Goal: Transaction & Acquisition: Purchase product/service

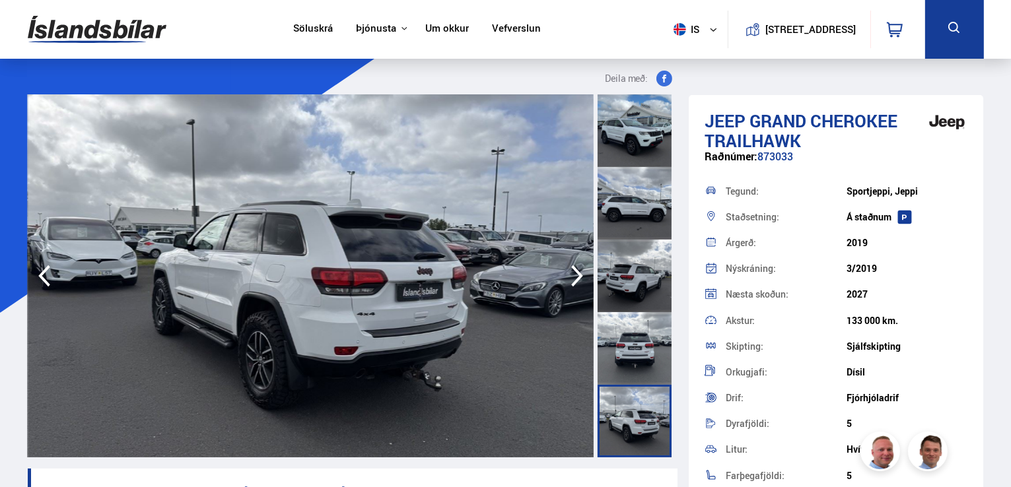
scroll to position [234, 0]
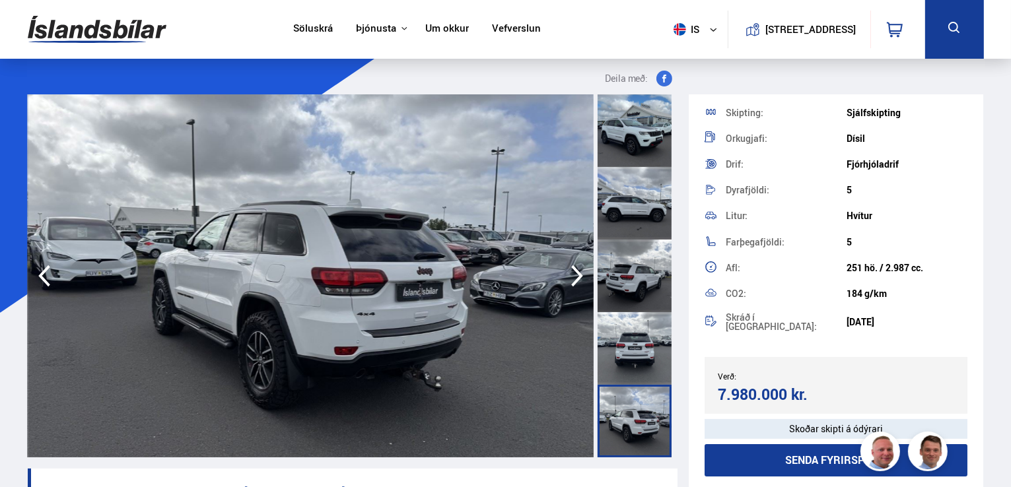
click at [576, 273] on icon "button" at bounding box center [577, 276] width 12 height 22
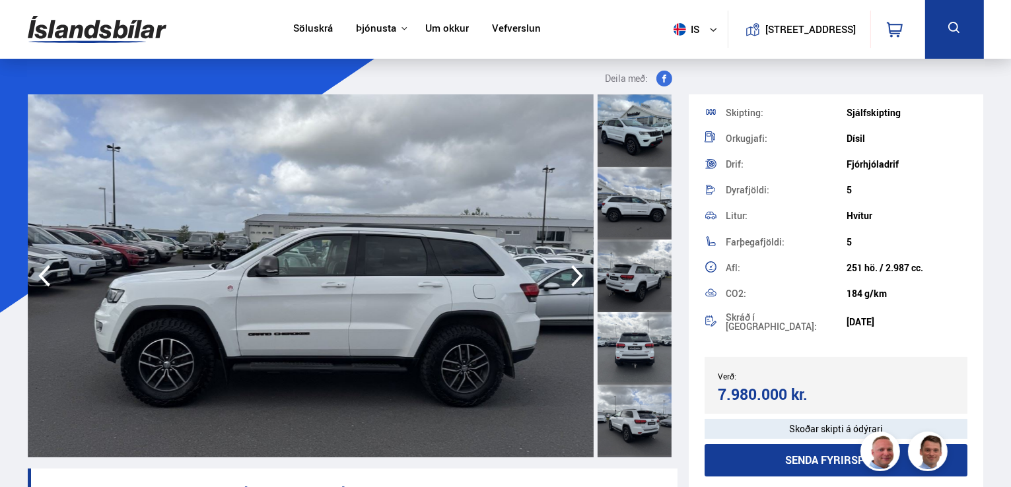
click at [576, 273] on icon "button" at bounding box center [577, 276] width 12 height 22
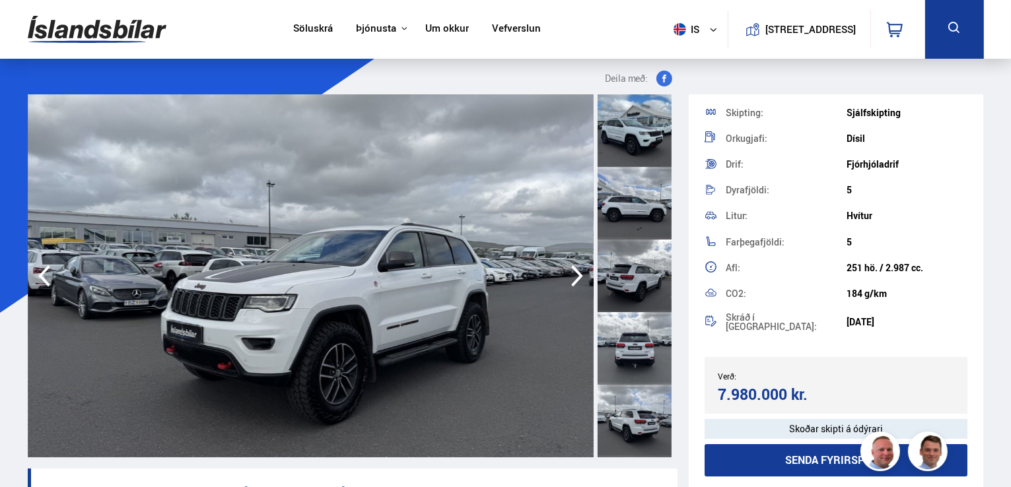
click at [576, 273] on icon "button" at bounding box center [577, 276] width 12 height 22
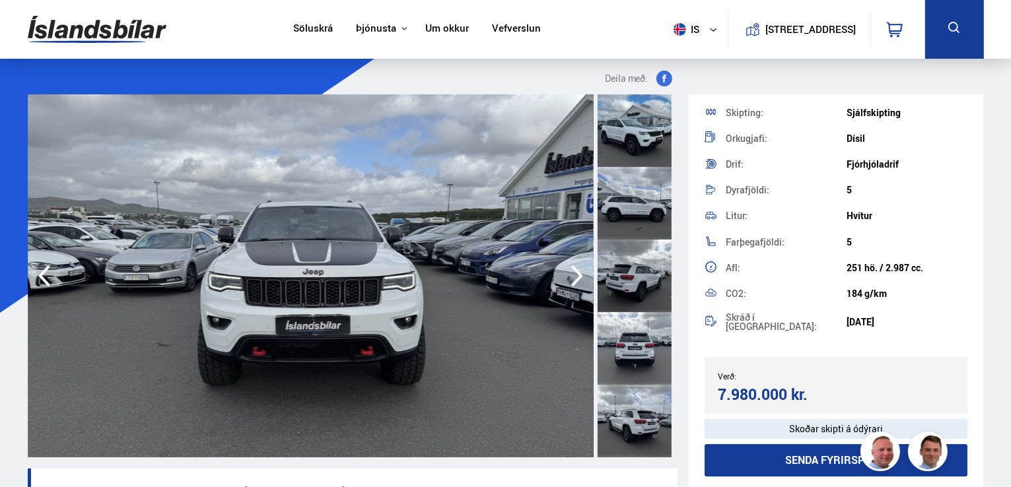
click at [576, 273] on icon "button" at bounding box center [577, 276] width 12 height 22
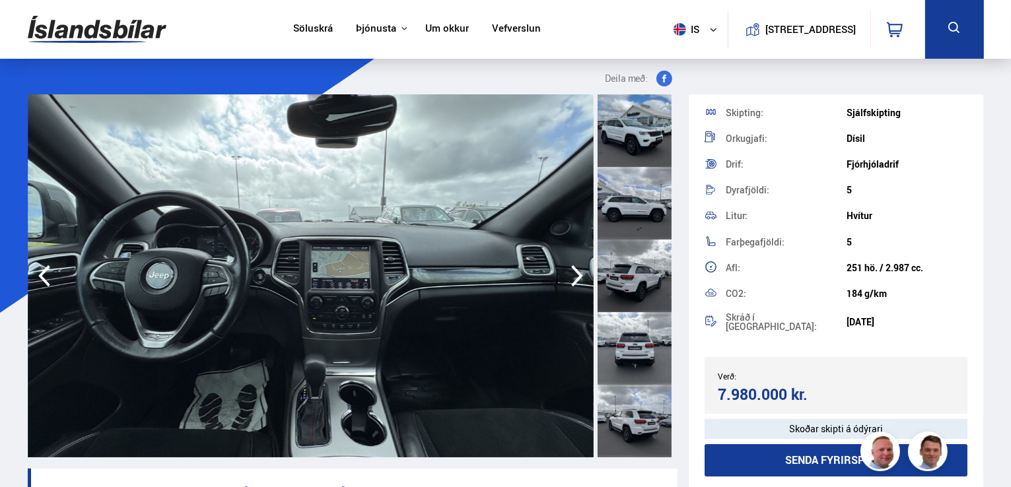
click at [490, 289] on img at bounding box center [311, 275] width 566 height 363
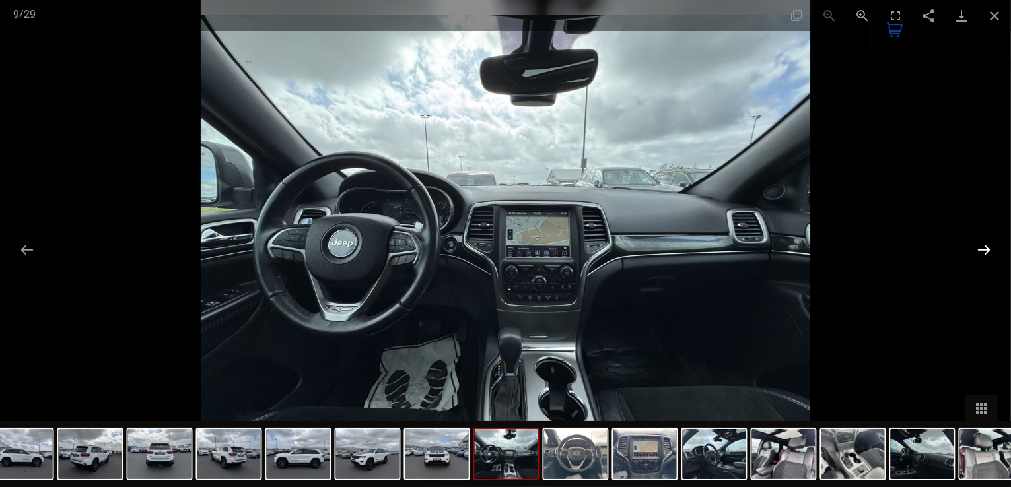
click at [983, 249] on button "Next slide" at bounding box center [984, 250] width 28 height 26
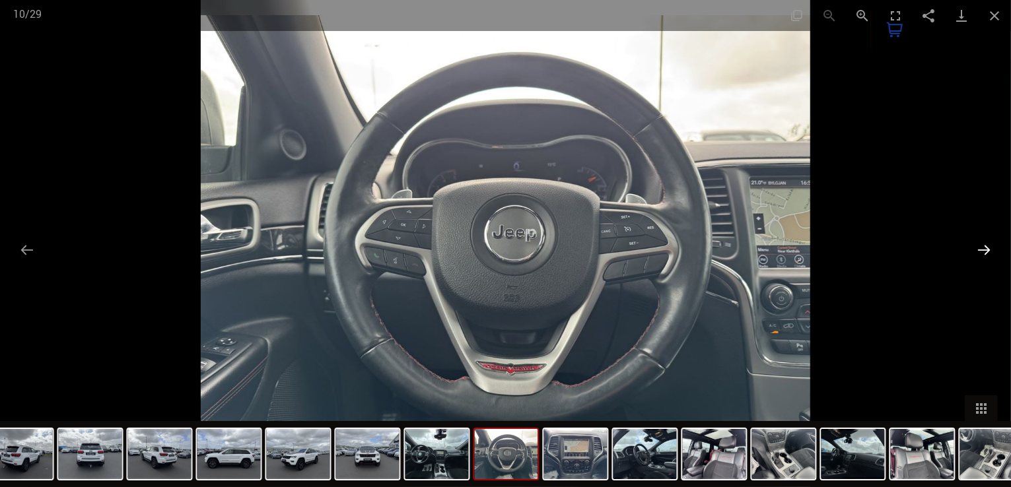
click at [983, 249] on button "Next slide" at bounding box center [984, 250] width 28 height 26
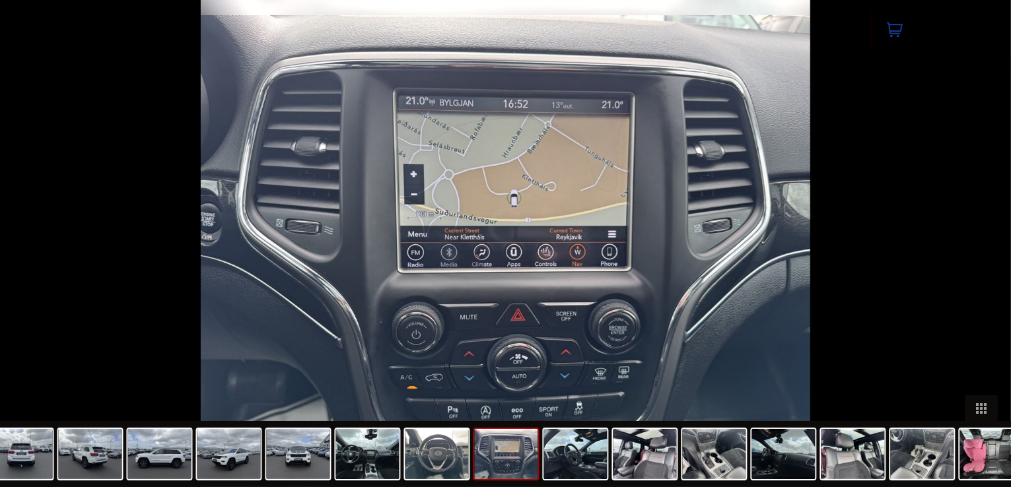
click at [983, 249] on button "Next slide" at bounding box center [991, 250] width 28 height 26
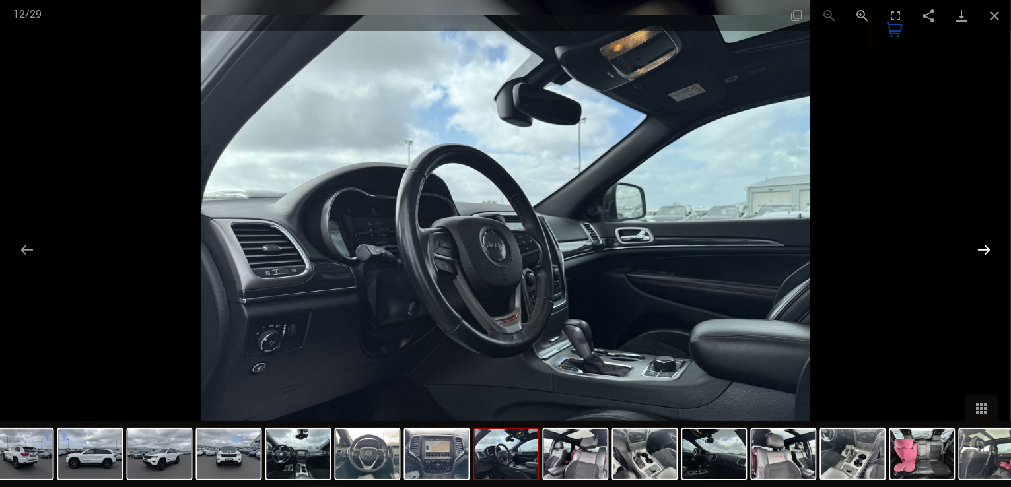
click at [983, 249] on button "Next slide" at bounding box center [984, 250] width 28 height 26
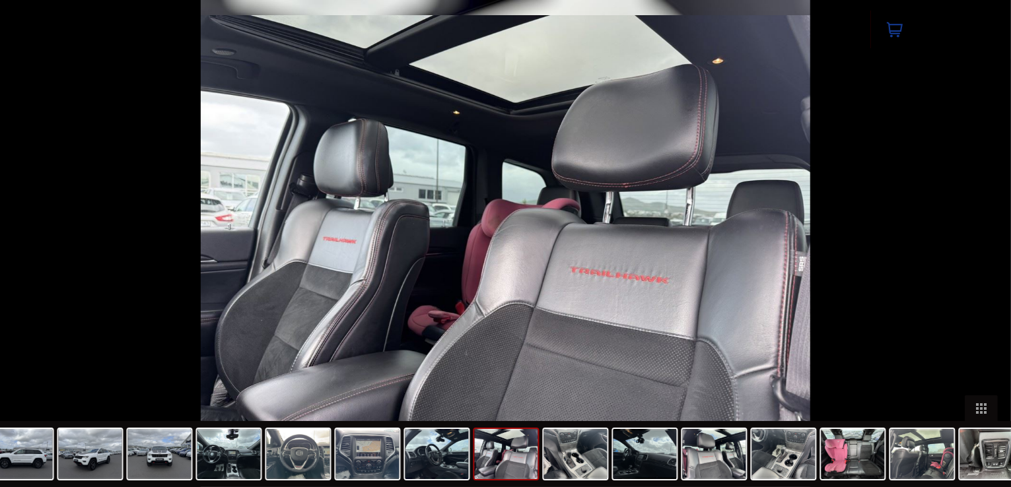
click at [983, 249] on button "Next slide" at bounding box center [991, 250] width 28 height 26
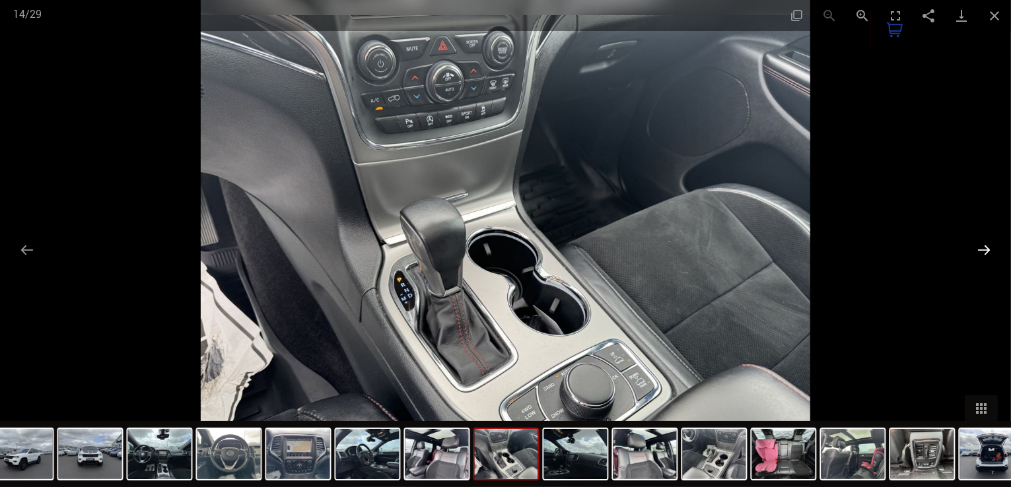
click at [983, 249] on button "Next slide" at bounding box center [984, 250] width 28 height 26
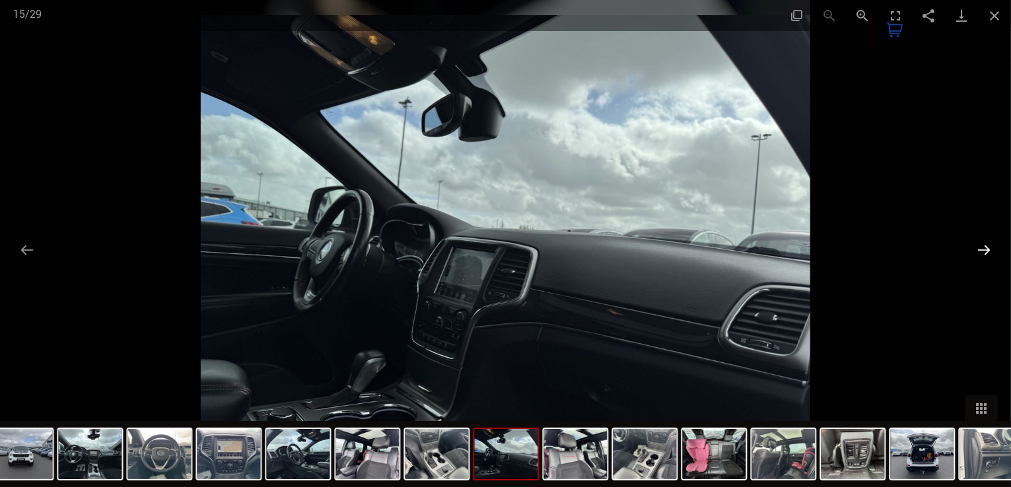
click at [983, 249] on button "Next slide" at bounding box center [984, 250] width 28 height 26
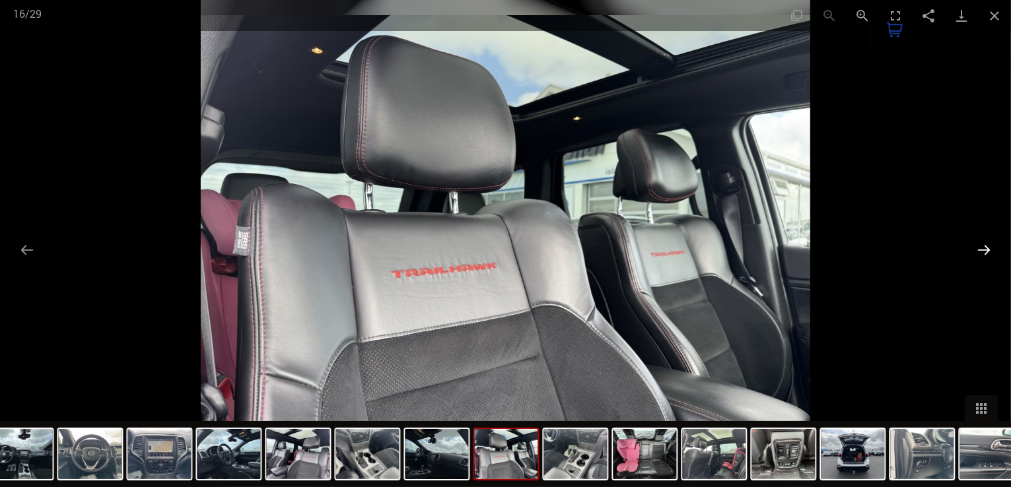
click at [983, 249] on button "Next slide" at bounding box center [984, 250] width 28 height 26
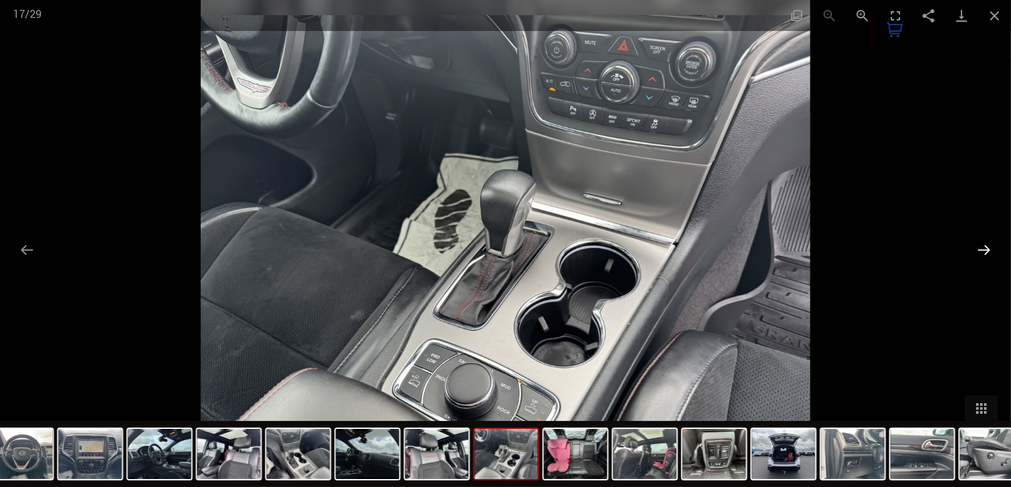
click at [983, 249] on button "Next slide" at bounding box center [984, 250] width 28 height 26
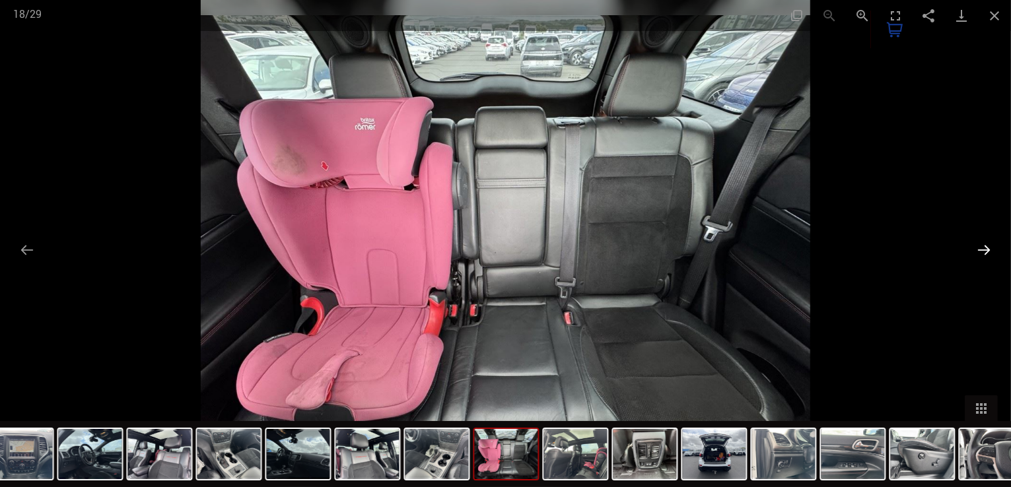
click at [983, 249] on button "Next slide" at bounding box center [984, 250] width 28 height 26
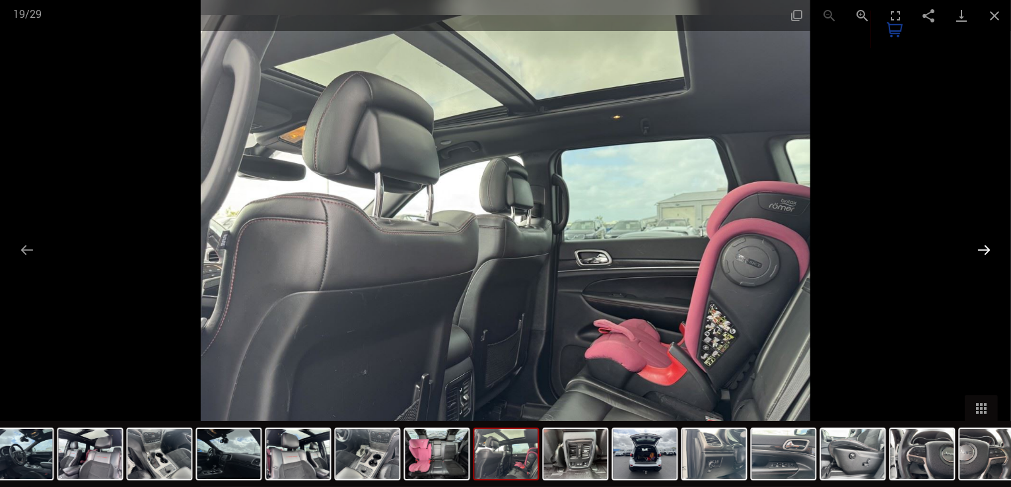
click at [983, 249] on button "Next slide" at bounding box center [984, 250] width 28 height 26
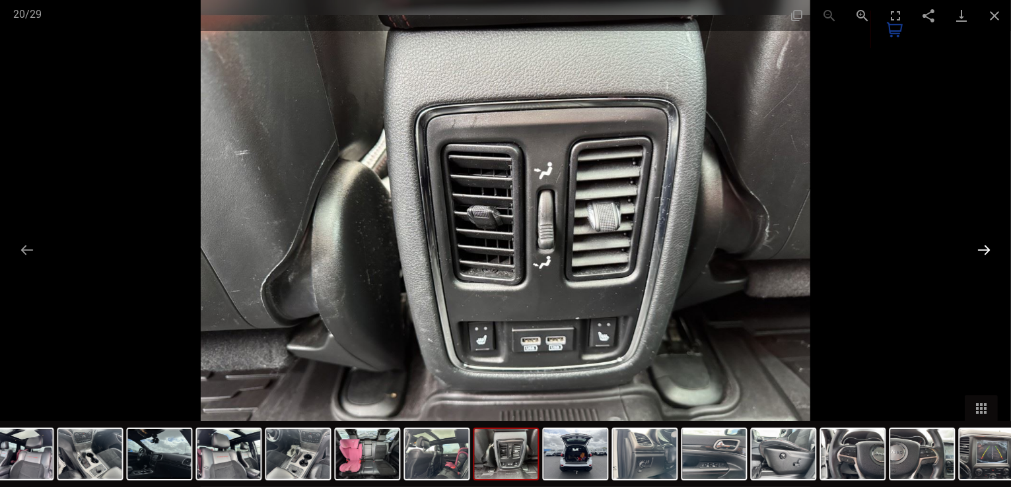
click at [983, 249] on button "Next slide" at bounding box center [984, 250] width 28 height 26
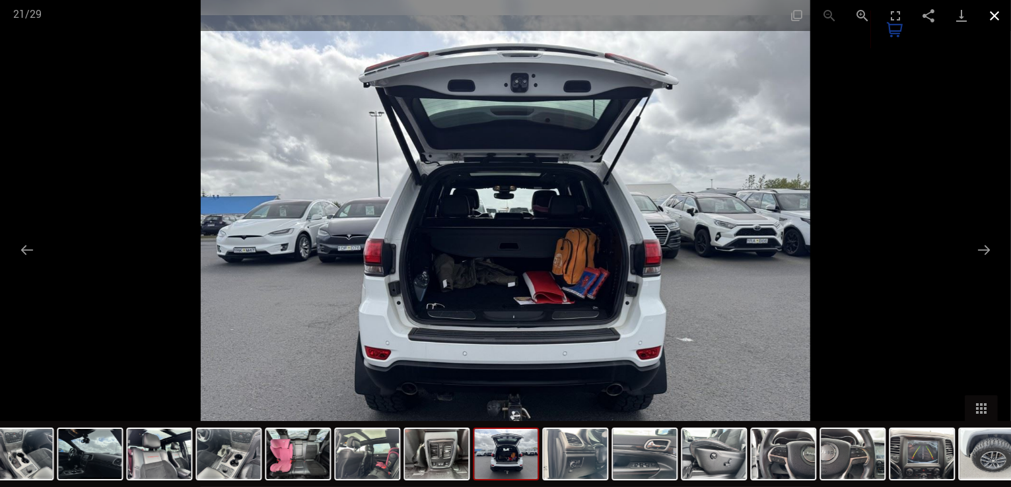
click at [993, 13] on button "Close gallery" at bounding box center [994, 15] width 33 height 31
